Goal: Find specific page/section: Find specific page/section

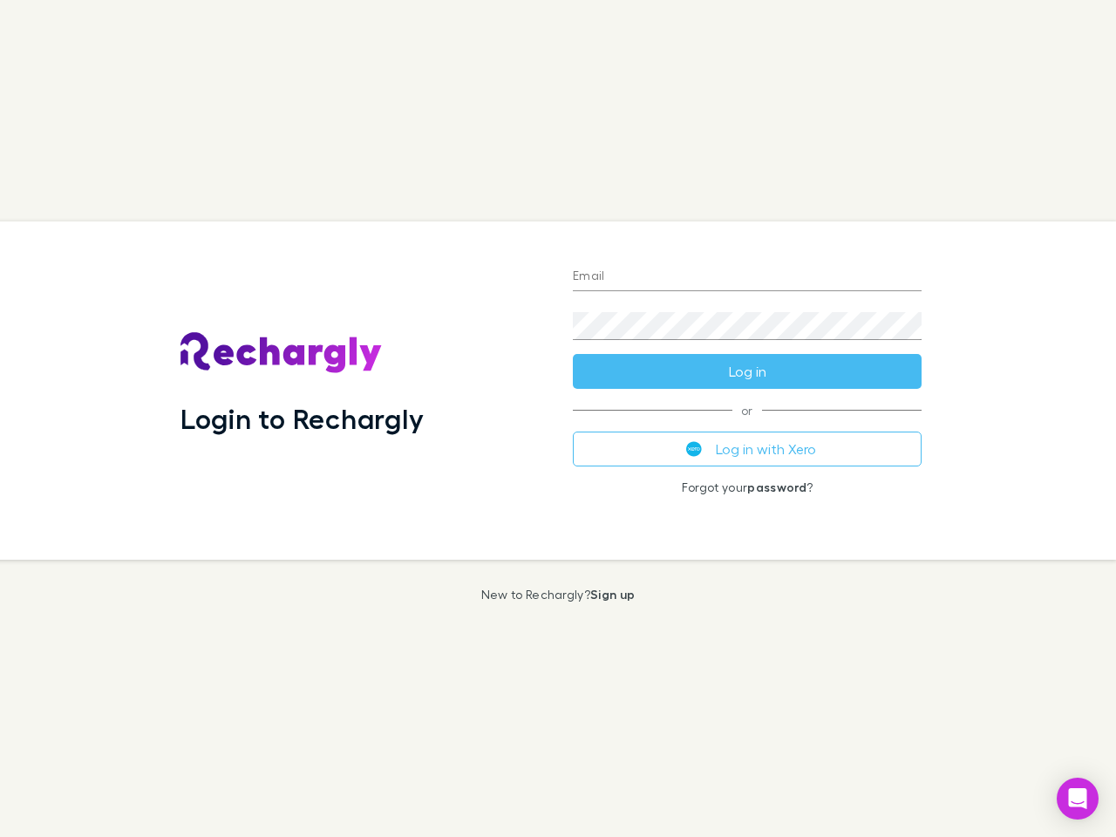
click at [558, 419] on div "Login to Rechargly" at bounding box center [363, 391] width 393 height 338
click at [748, 277] on input "Email" at bounding box center [747, 277] width 349 height 28
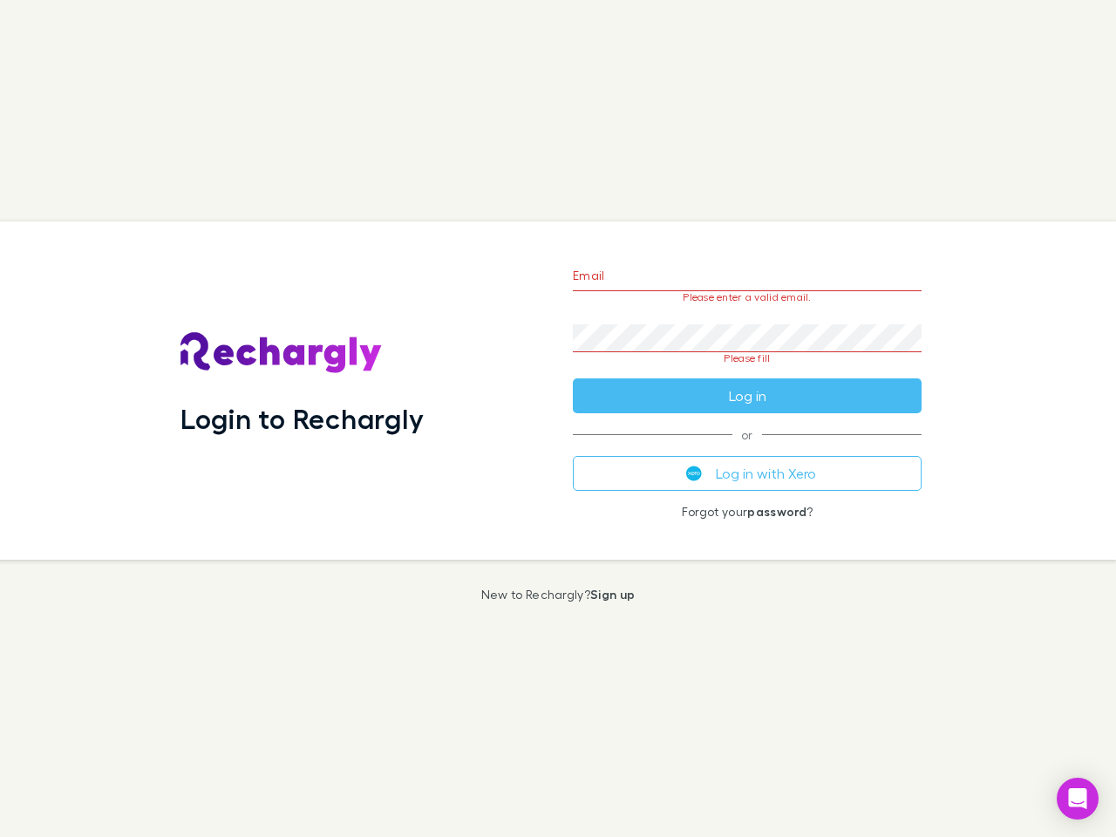
click at [748, 372] on form "Email Please enter a valid email. Password Please fill Log in" at bounding box center [747, 331] width 349 height 164
click at [748, 449] on div "Email Please enter a valid email. Password Please fill Log in or Log in with Xe…" at bounding box center [747, 391] width 377 height 338
click at [1078, 799] on icon "Open Intercom Messenger" at bounding box center [1078, 799] width 18 height 21
